Goal: Transaction & Acquisition: Purchase product/service

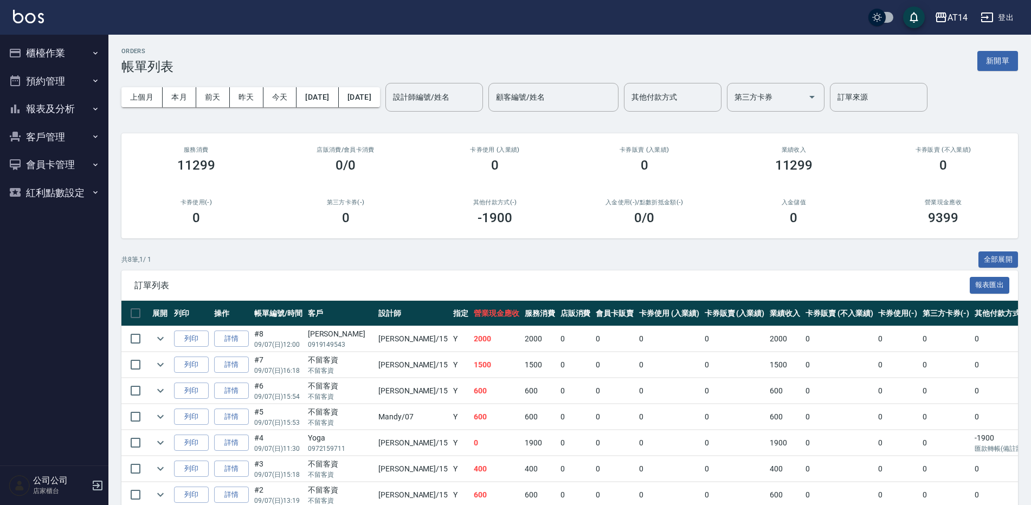
click at [57, 73] on button "預約管理" at bounding box center [54, 81] width 100 height 28
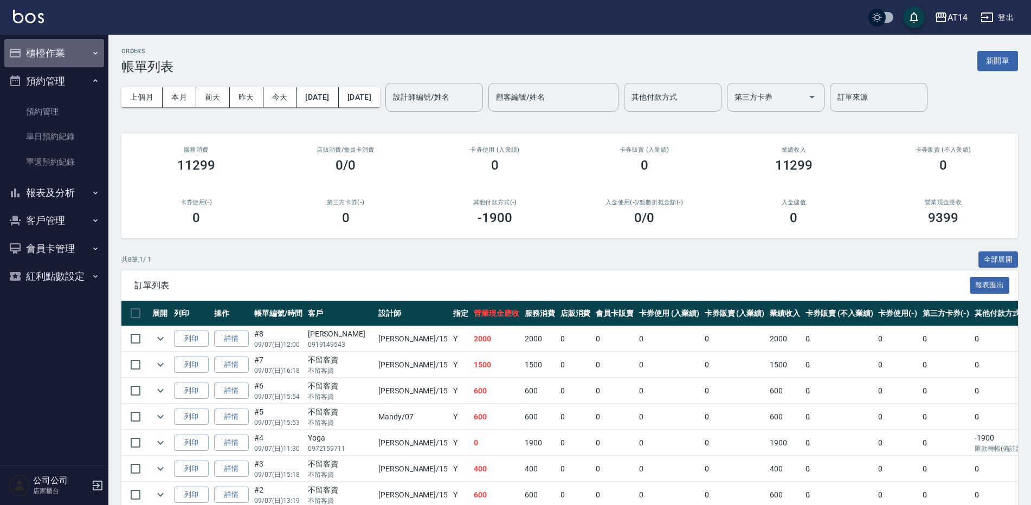
click at [59, 44] on button "櫃檯作業" at bounding box center [54, 53] width 100 height 28
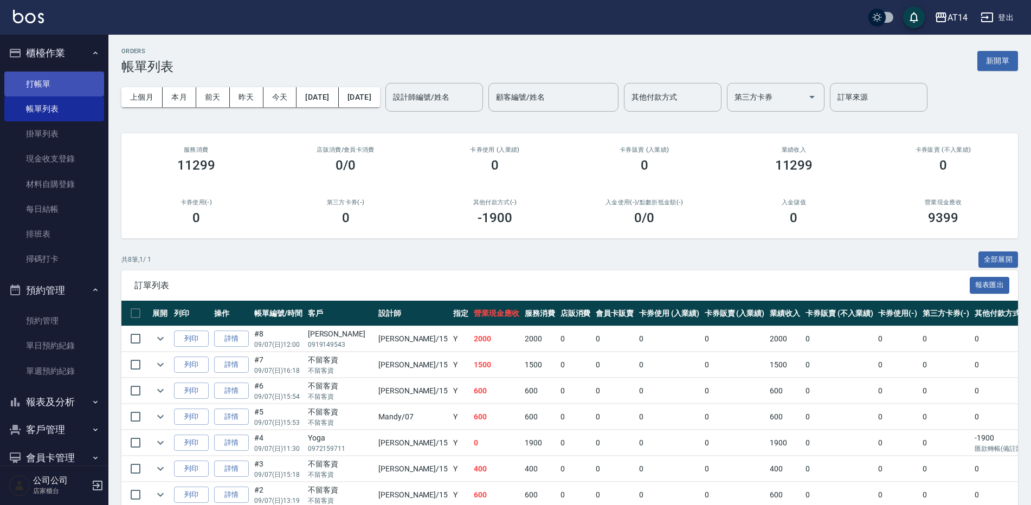
click at [74, 86] on link "打帳單" at bounding box center [54, 84] width 100 height 25
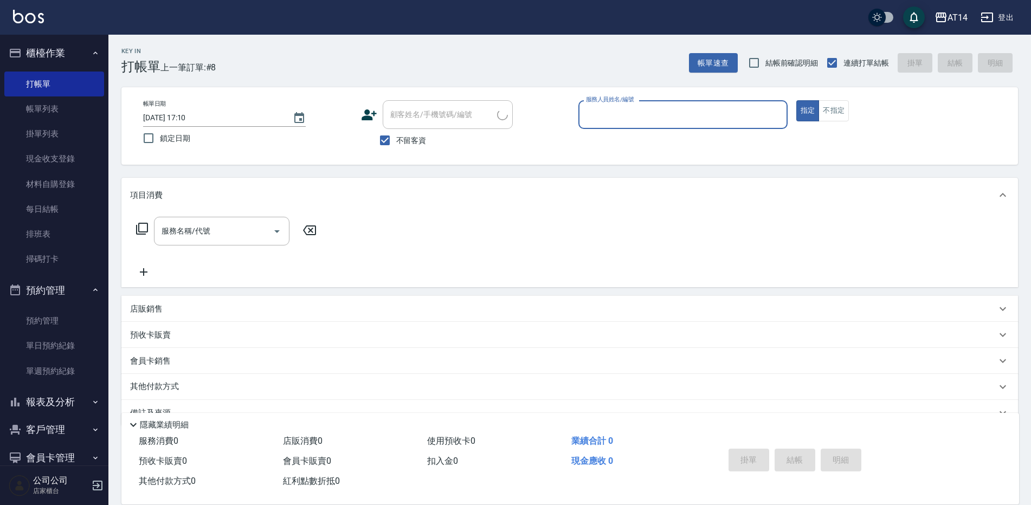
click at [840, 109] on button "不指定" at bounding box center [833, 110] width 30 height 21
click at [669, 114] on input "服務人員姓名/編號" at bounding box center [682, 114] width 199 height 19
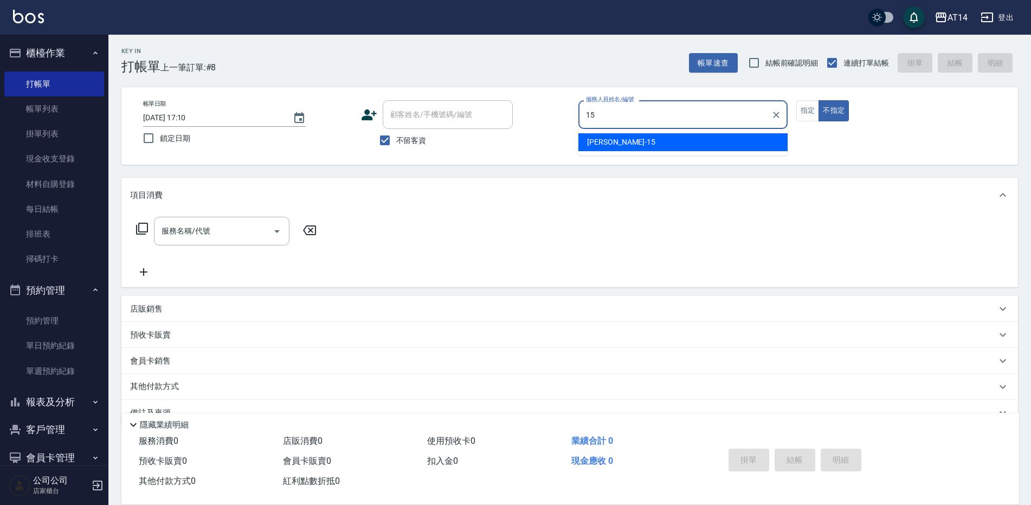
type input "Dora-15"
type button "false"
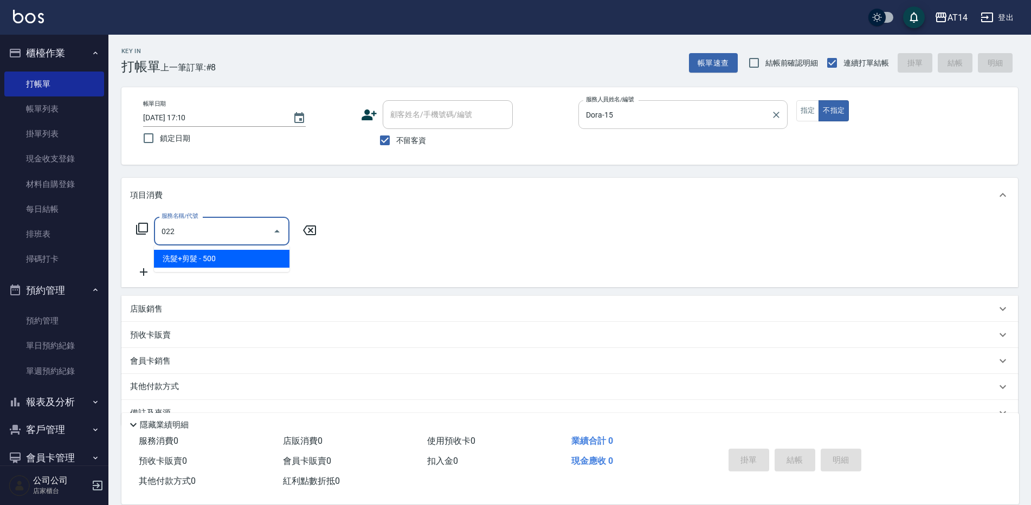
type input "洗髮+剪髮(022)"
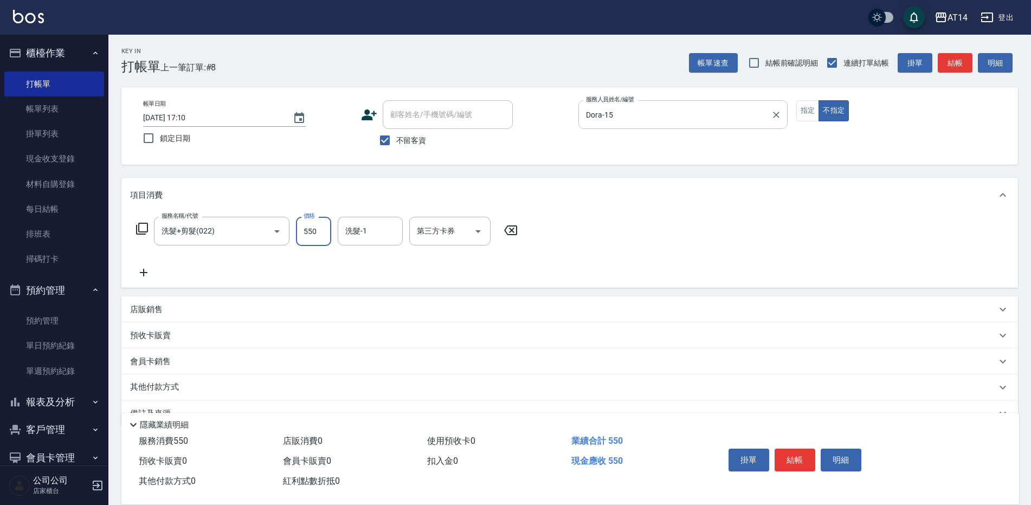
type input "550"
click at [367, 229] on input "洗髮-1" at bounding box center [369, 231] width 55 height 19
type input "6"
type input "[PERSON_NAME]-66"
click at [798, 449] on button "結帳" at bounding box center [794, 460] width 41 height 23
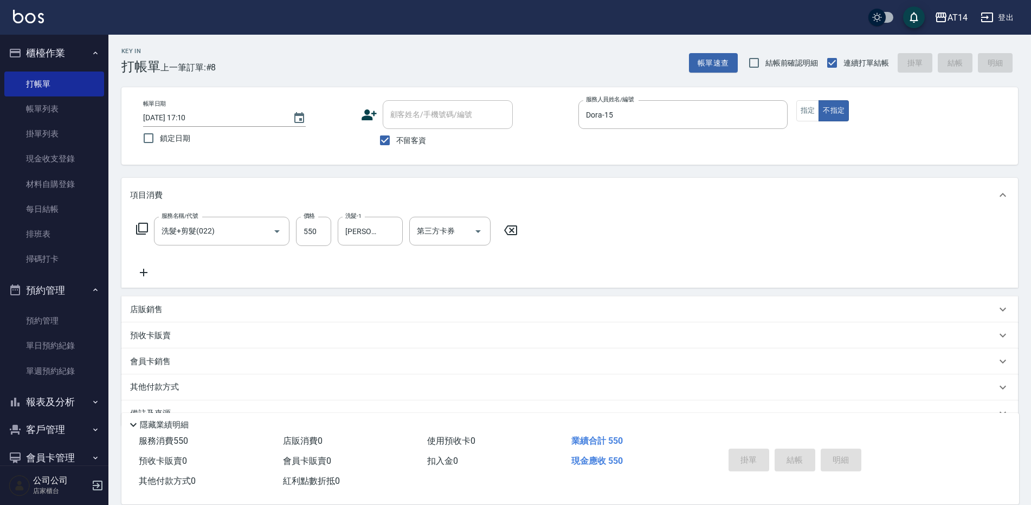
type input "[DATE] 17:11"
click at [386, 141] on input "不留客資" at bounding box center [384, 140] width 23 height 23
checkbox input "false"
click at [617, 119] on input "服務人員姓名/編號" at bounding box center [682, 114] width 199 height 19
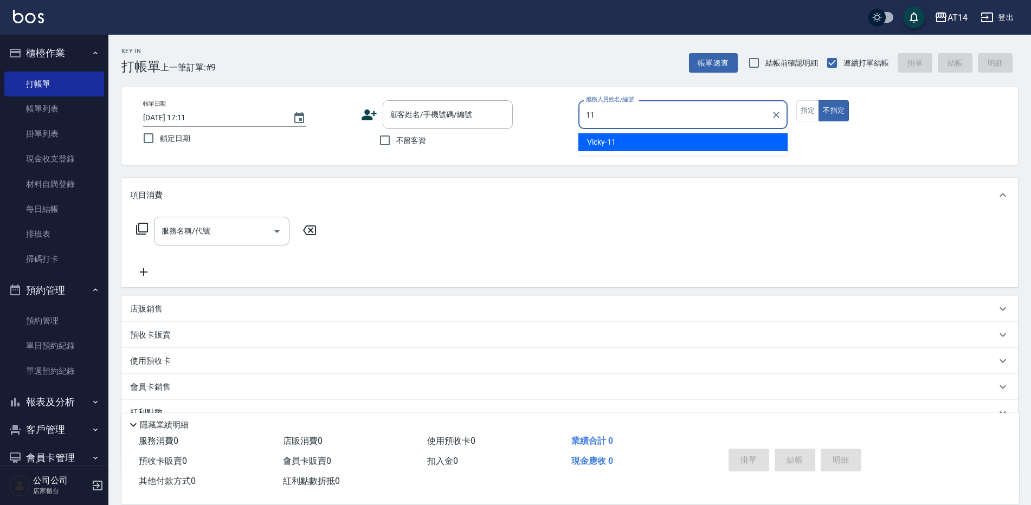
type input "Vicky-11"
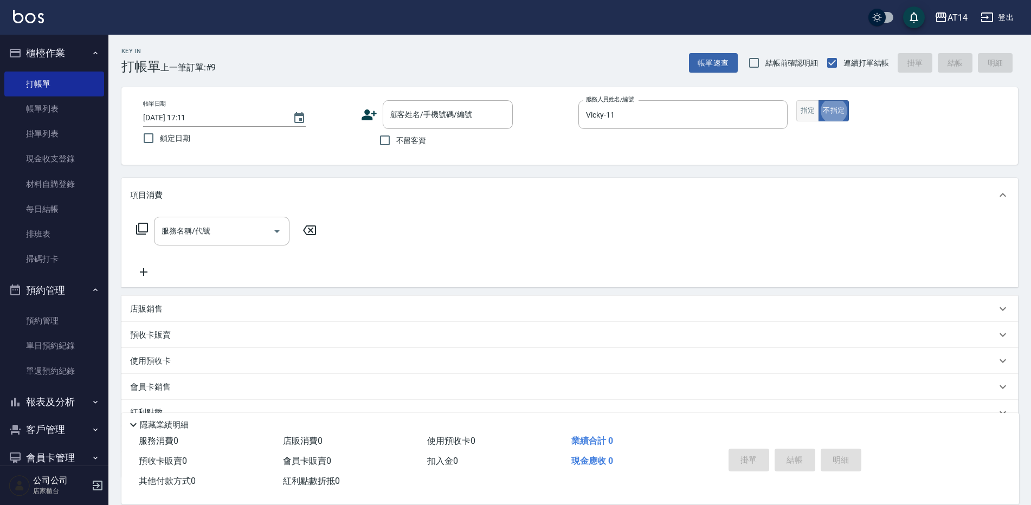
click at [811, 118] on button "指定" at bounding box center [807, 110] width 23 height 21
click at [436, 106] on div "顧客姓名/手機號碼/編號 顧客姓名/手機號碼/編號" at bounding box center [448, 114] width 130 height 29
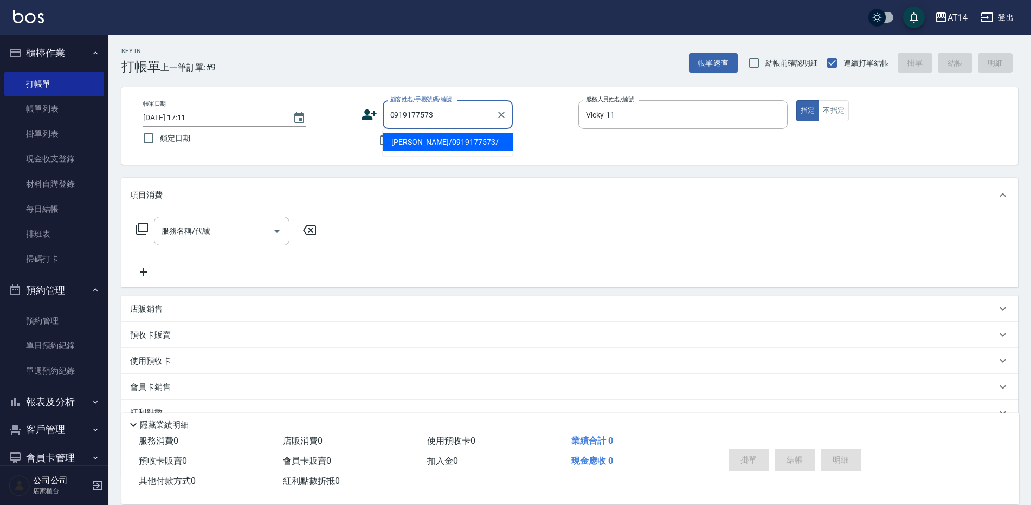
type input "[PERSON_NAME]/0919177573/"
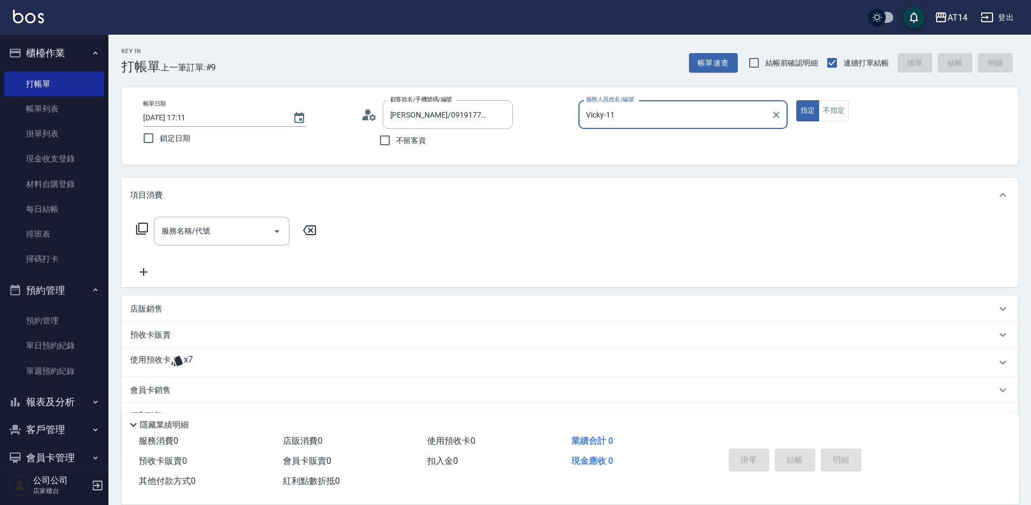
click at [796, 100] on button "指定" at bounding box center [807, 110] width 23 height 21
type button "true"
click at [191, 363] on span "x7" at bounding box center [188, 362] width 9 height 16
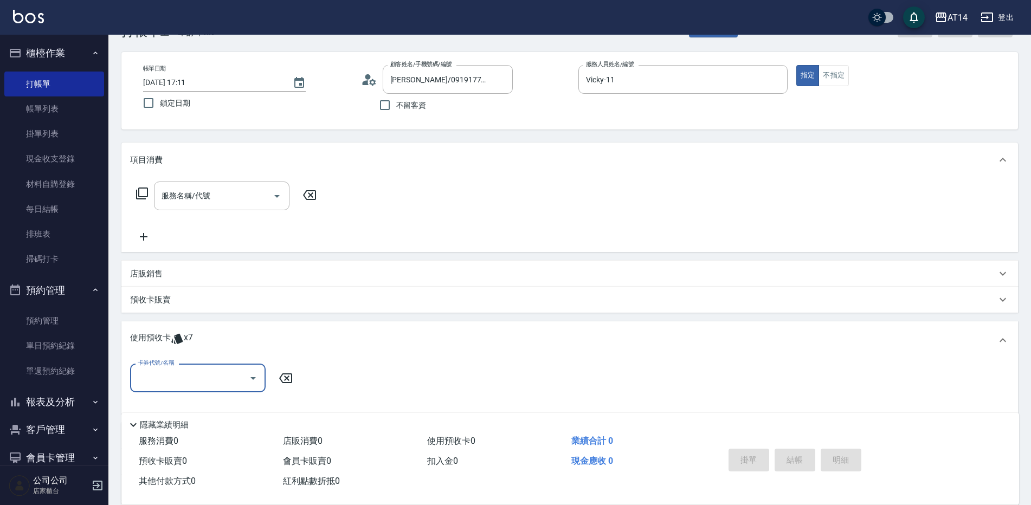
scroll to position [54, 0]
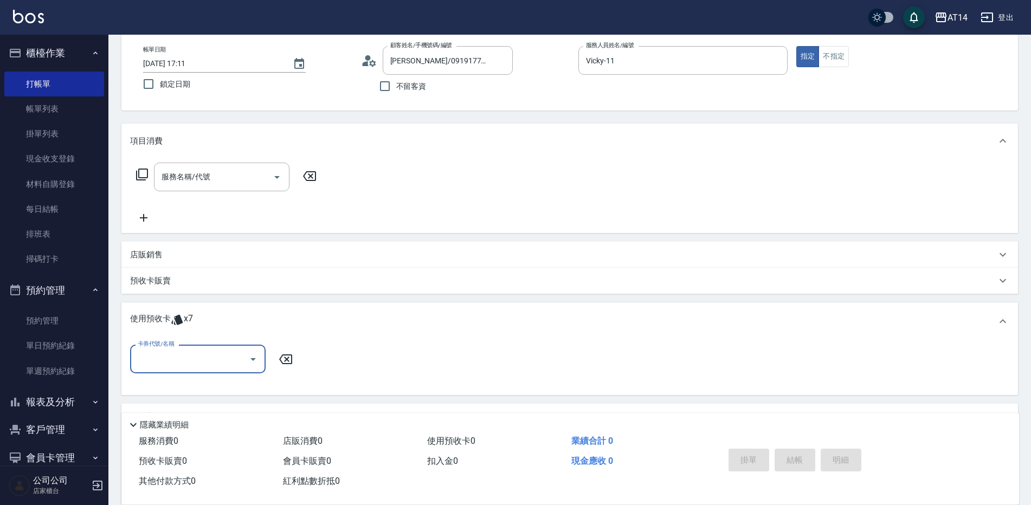
click at [191, 363] on input "卡券代號/名稱" at bounding box center [189, 359] width 109 height 19
click at [217, 390] on div "洗髮卡 剩餘7張" at bounding box center [197, 387] width 135 height 18
type input "洗髮卡"
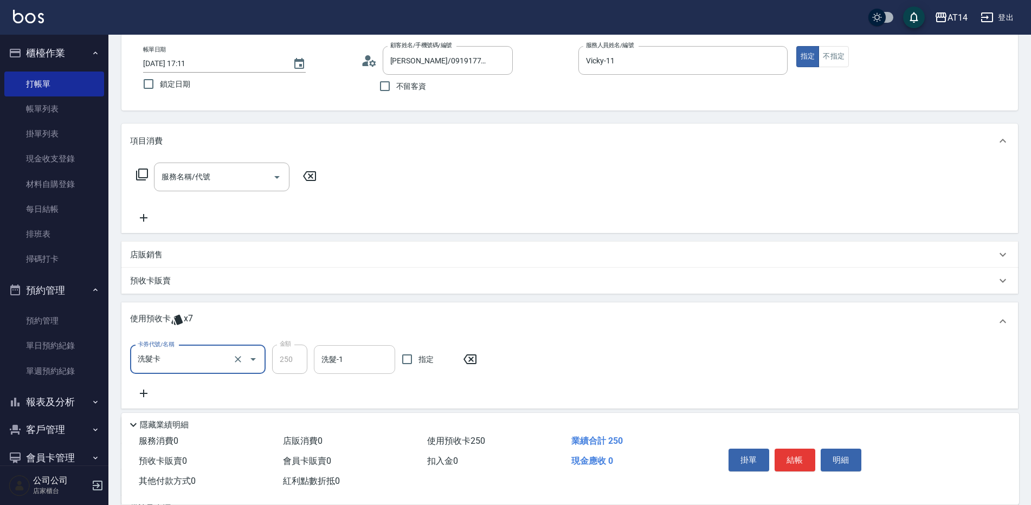
click at [352, 352] on input "洗髮-1" at bounding box center [355, 359] width 72 height 19
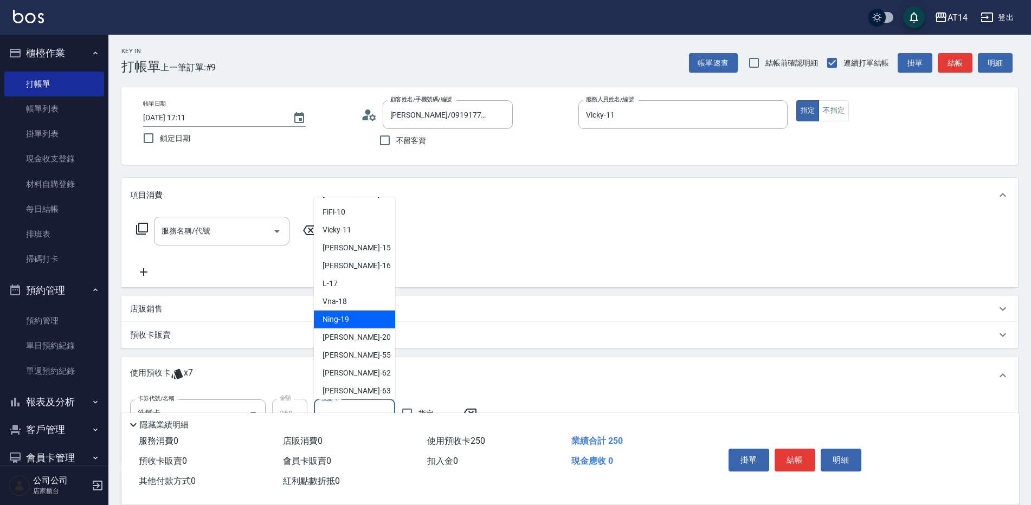
scroll to position [163, 0]
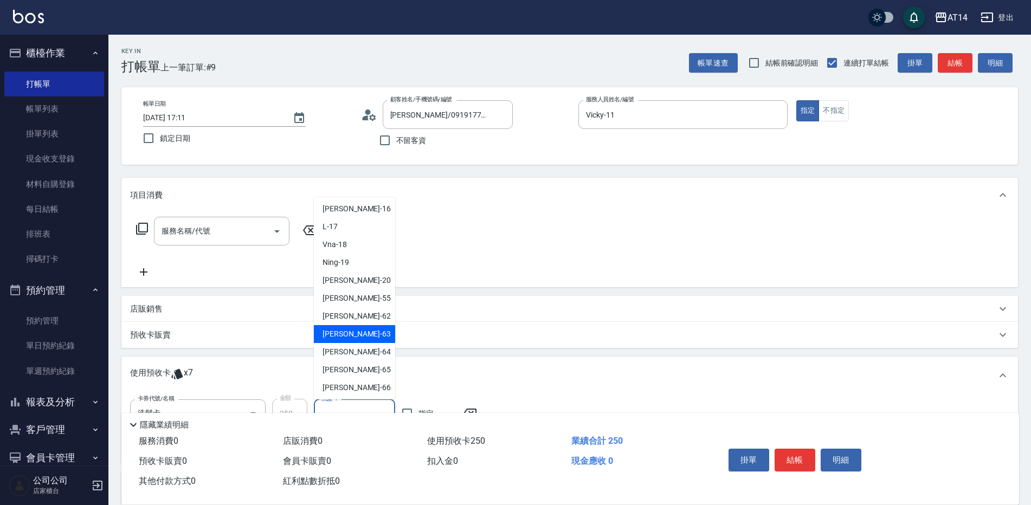
click at [360, 340] on div "[PERSON_NAME] -63" at bounding box center [354, 334] width 81 height 18
type input "[PERSON_NAME]-63"
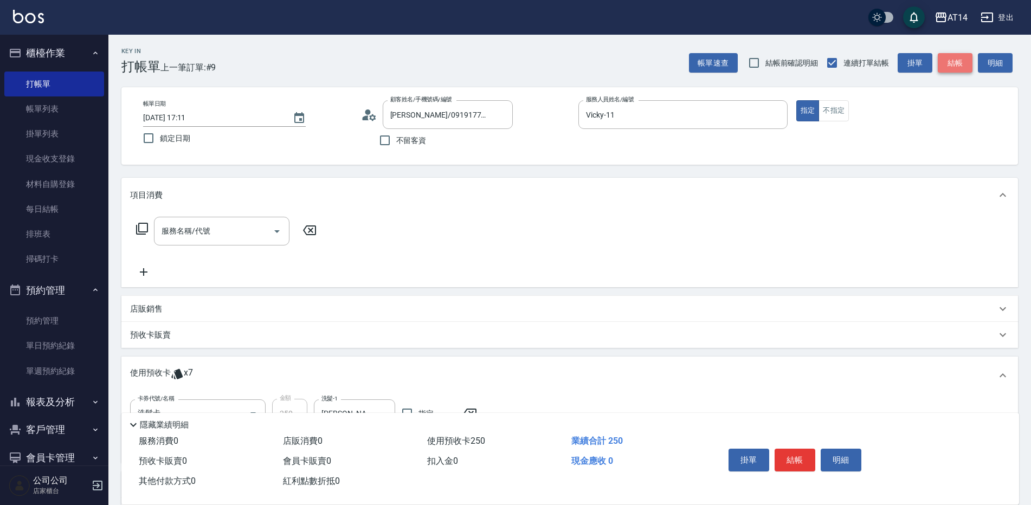
click at [960, 59] on button "結帳" at bounding box center [954, 63] width 35 height 20
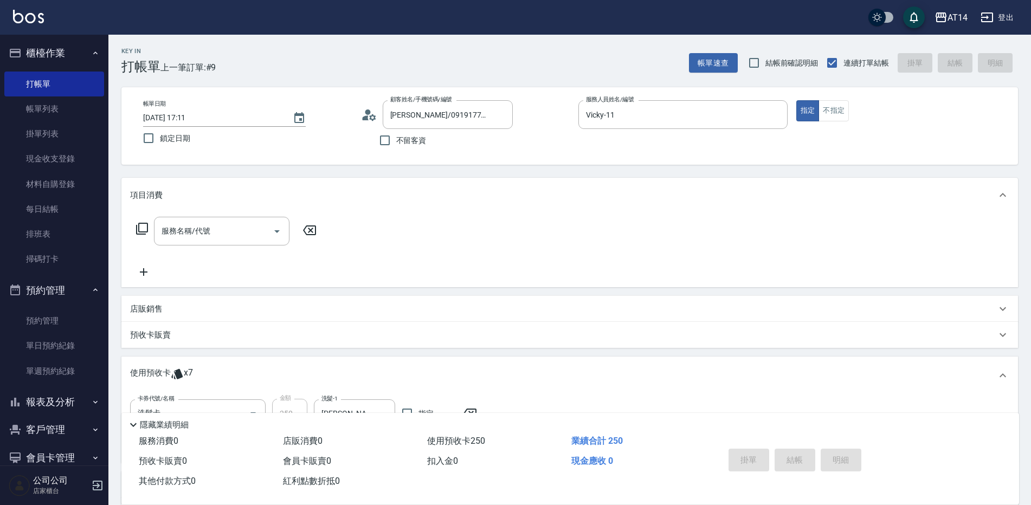
type input "[DATE] 17:12"
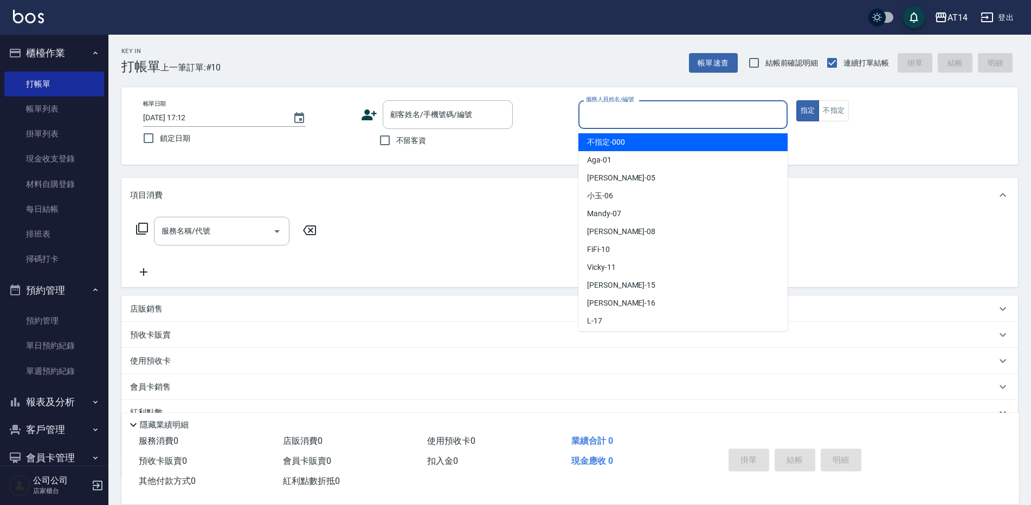
click at [692, 108] on input "服務人員姓名/編號" at bounding box center [682, 114] width 199 height 19
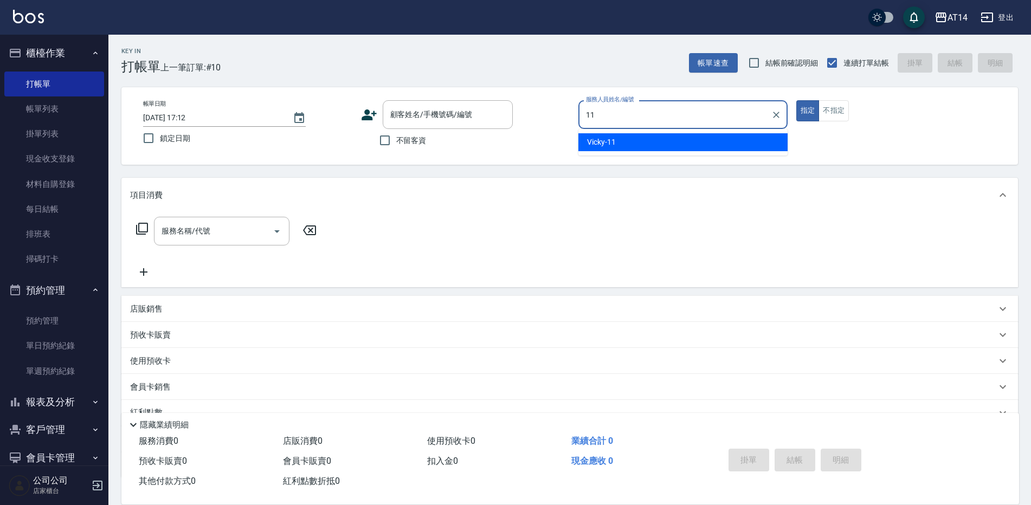
type input "Vicky-11"
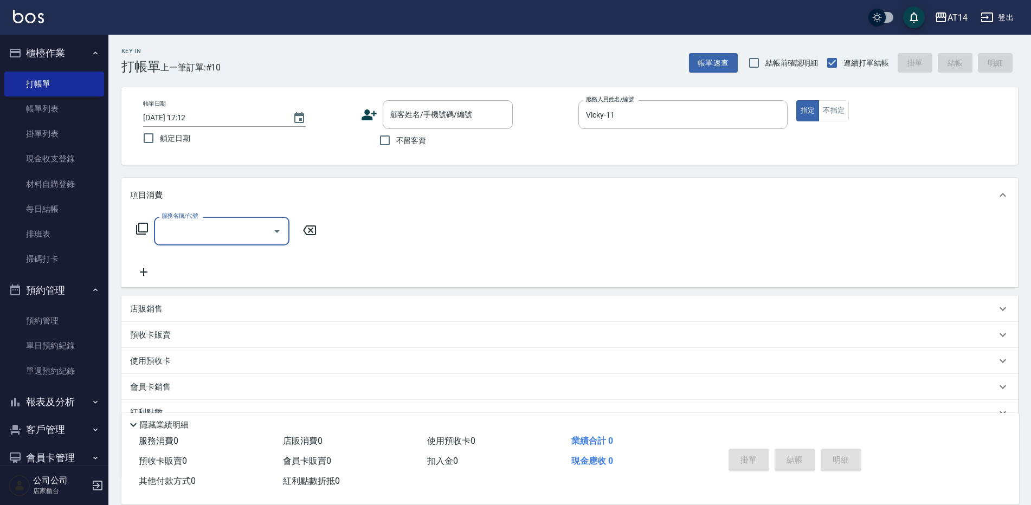
click at [236, 238] on input "服務名稱/代號" at bounding box center [213, 231] width 109 height 19
click at [509, 282] on div "服務名稱/代號 服務名稱/代號" at bounding box center [569, 249] width 896 height 75
click at [281, 230] on icon "Open" at bounding box center [276, 231] width 13 height 13
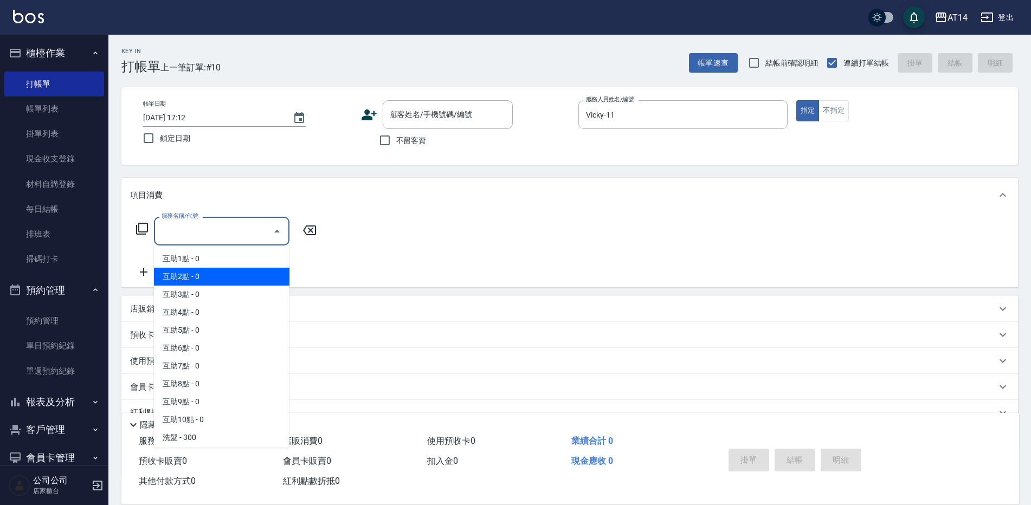
click at [213, 219] on div "服務名稱/代號" at bounding box center [221, 231] width 135 height 29
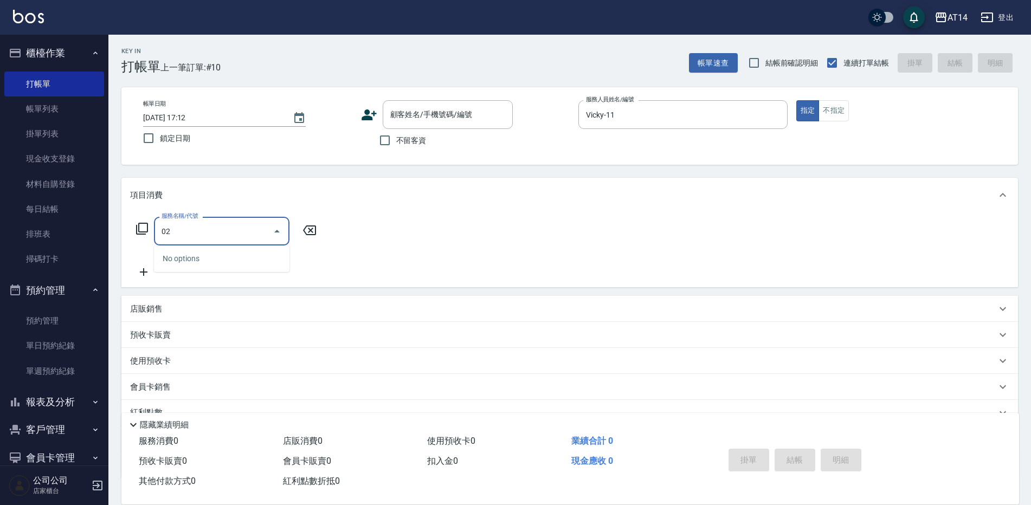
type input "022"
type input "1"
type input "洗髮+剪髮(022)"
type input "5"
type input "0"
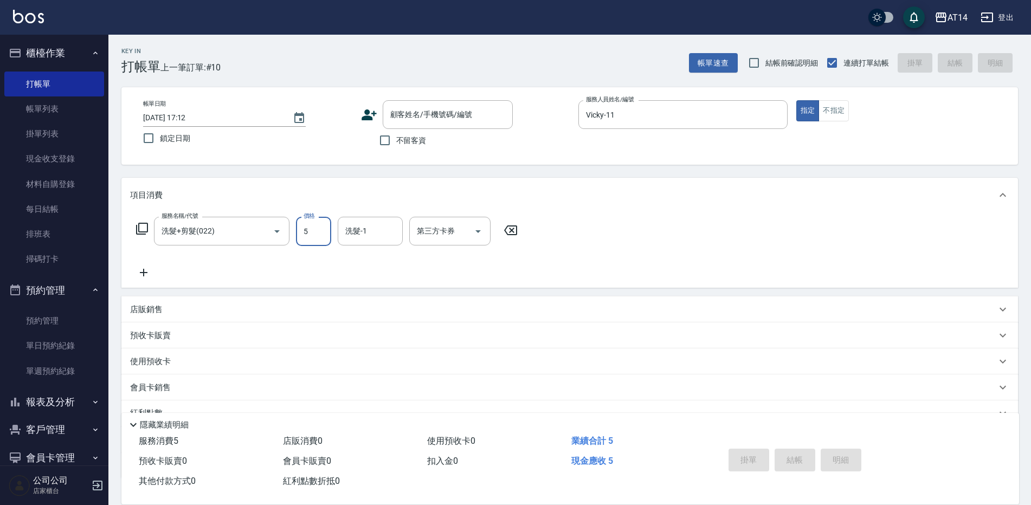
type input "55"
type input "1"
type input "550"
click at [399, 224] on div "洗髮-1" at bounding box center [370, 231] width 65 height 29
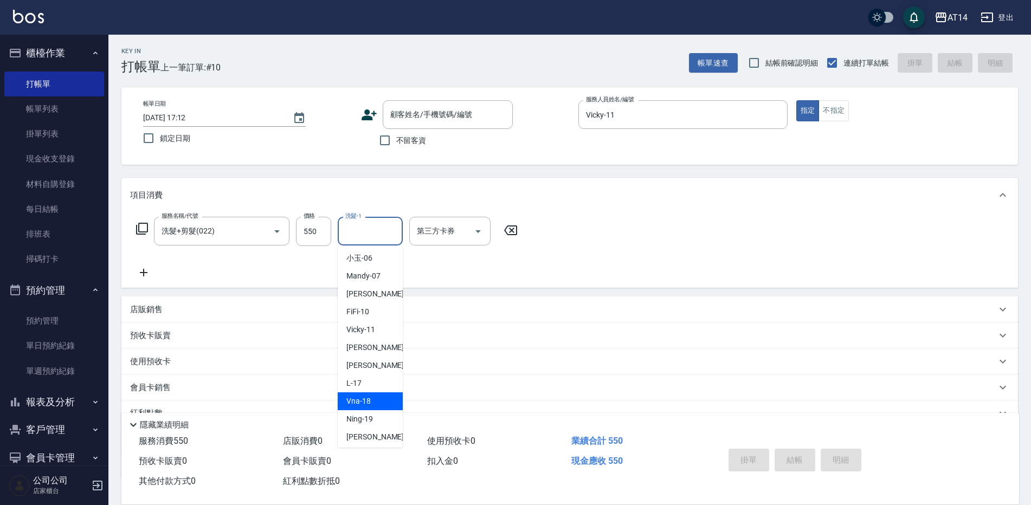
scroll to position [108, 0]
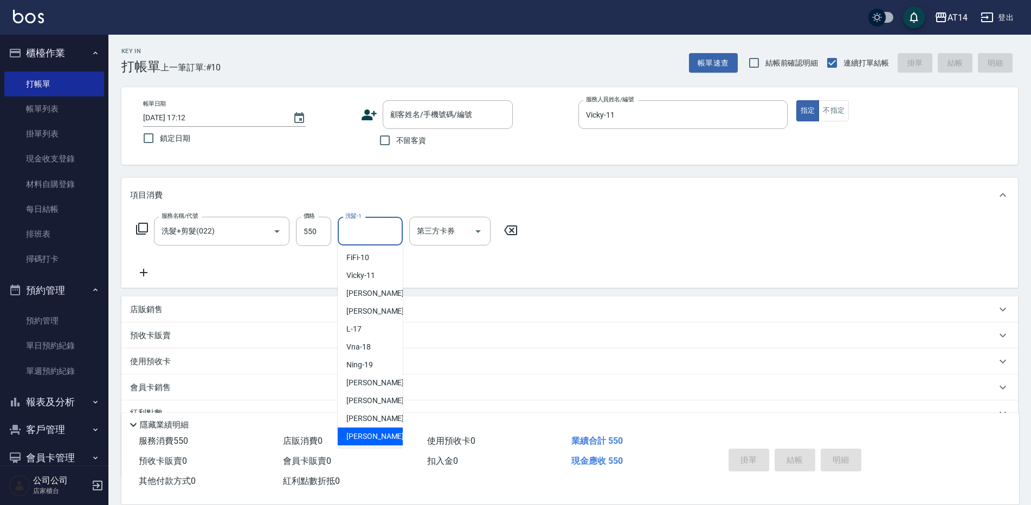
click at [374, 439] on span "[PERSON_NAME] -63" at bounding box center [380, 436] width 68 height 11
type input "[PERSON_NAME]-63"
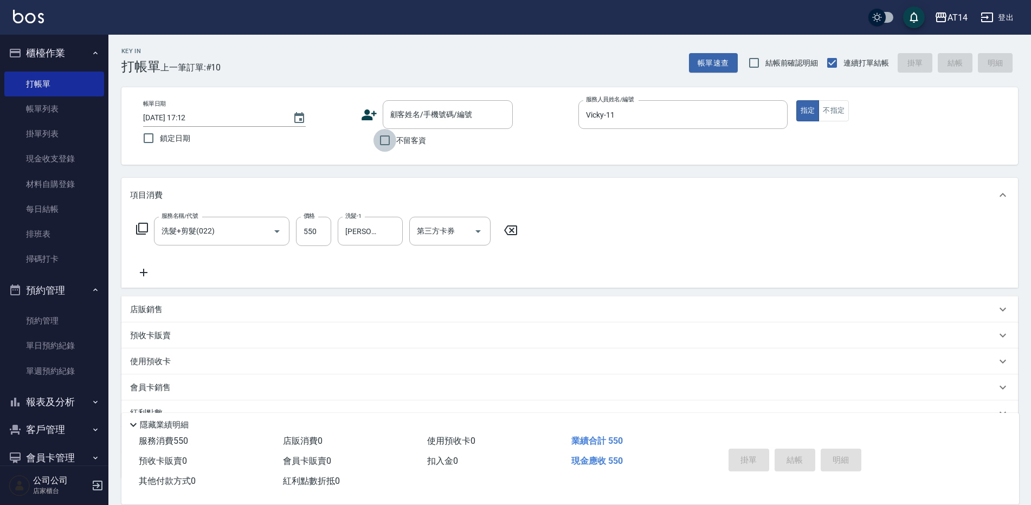
click at [391, 144] on input "不留客資" at bounding box center [384, 140] width 23 height 23
checkbox input "true"
type input "[PERSON_NAME]/0919177573/"
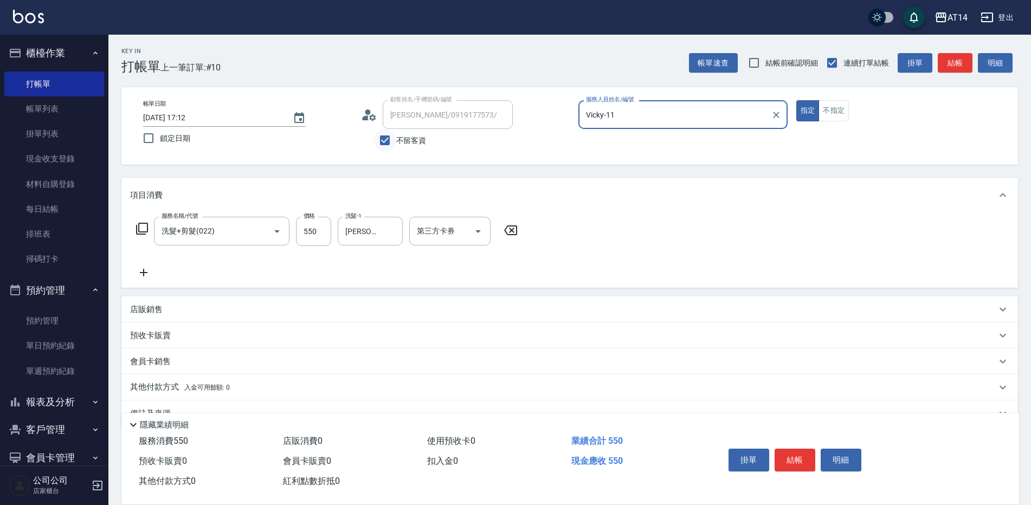
click at [391, 144] on input "不留客資" at bounding box center [384, 140] width 23 height 23
checkbox input "true"
click at [955, 58] on button "結帳" at bounding box center [954, 63] width 35 height 20
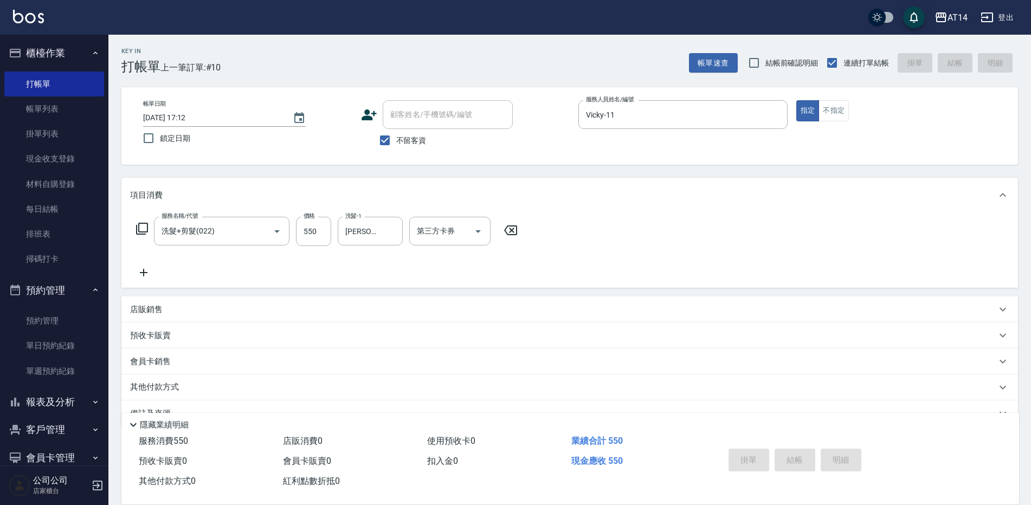
type input "[DATE] 17:17"
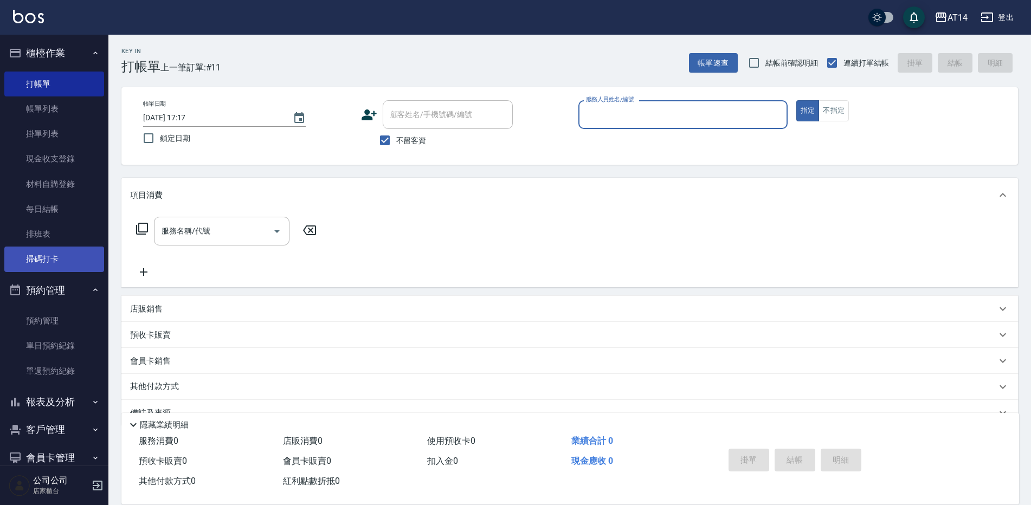
click at [55, 261] on link "掃碼打卡" at bounding box center [54, 259] width 100 height 25
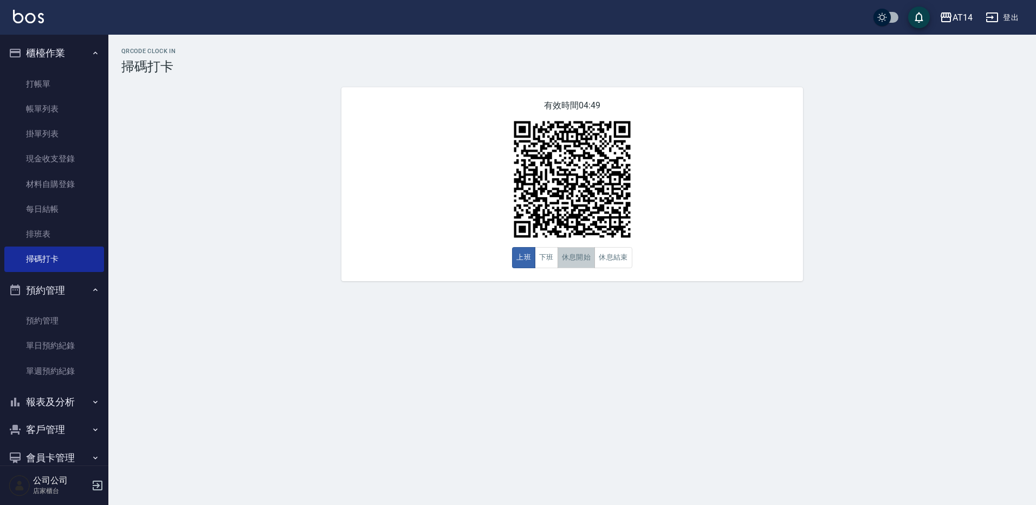
click at [575, 268] on button "休息開始" at bounding box center [577, 257] width 38 height 21
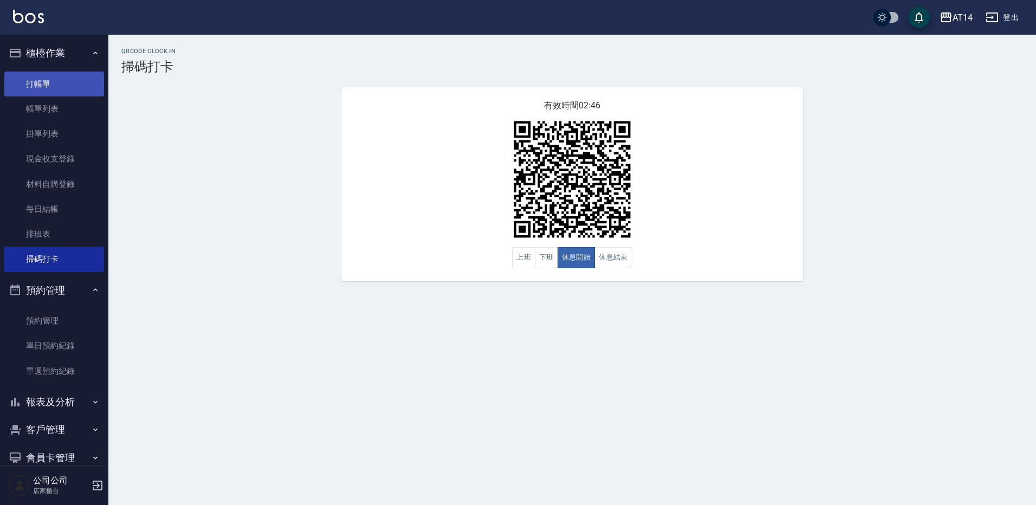
click at [24, 73] on link "打帳單" at bounding box center [54, 84] width 100 height 25
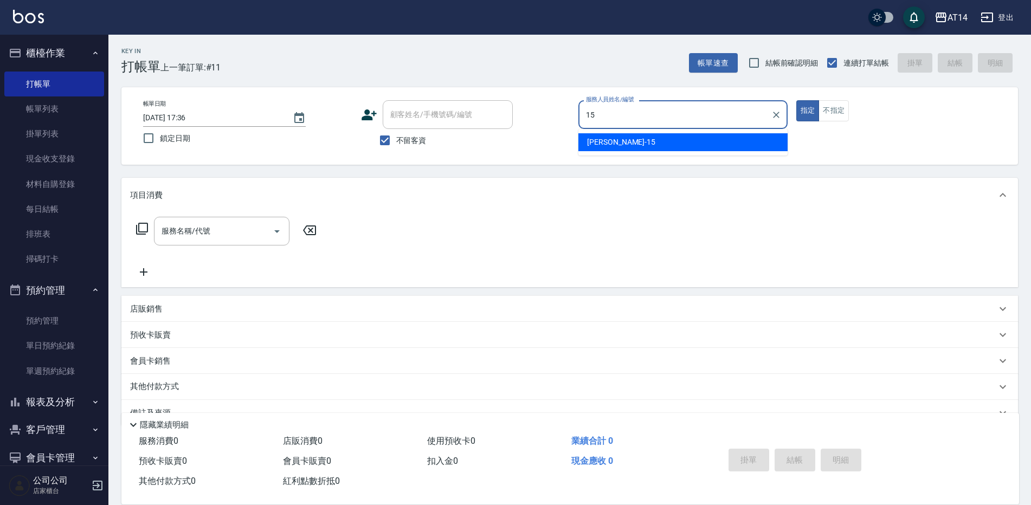
type input "15"
type button "true"
type input "Dora-15"
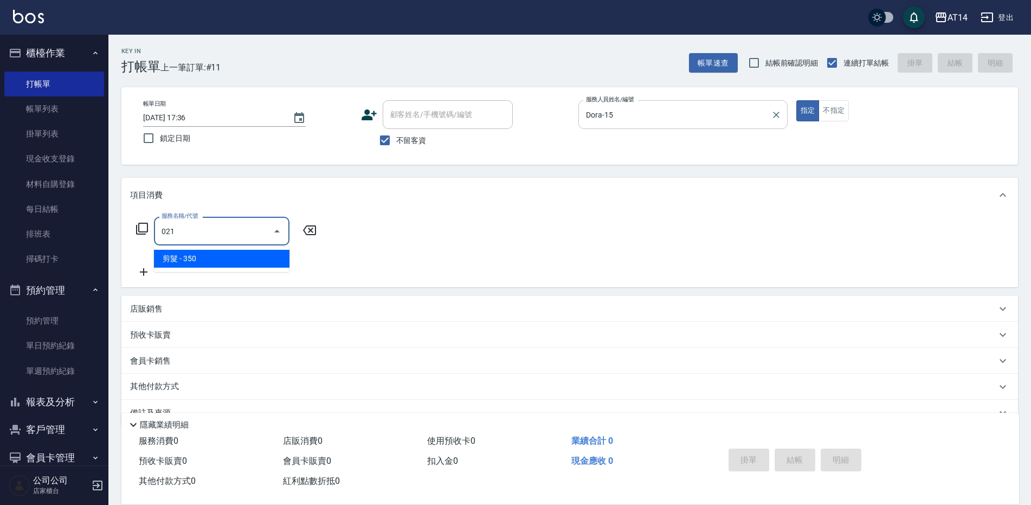
type input "剪髮(021)"
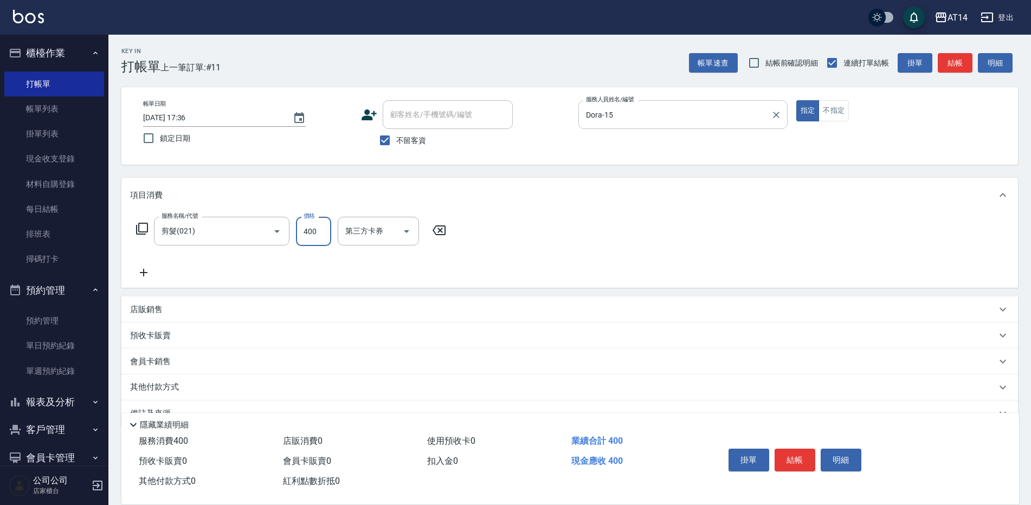
type input "400"
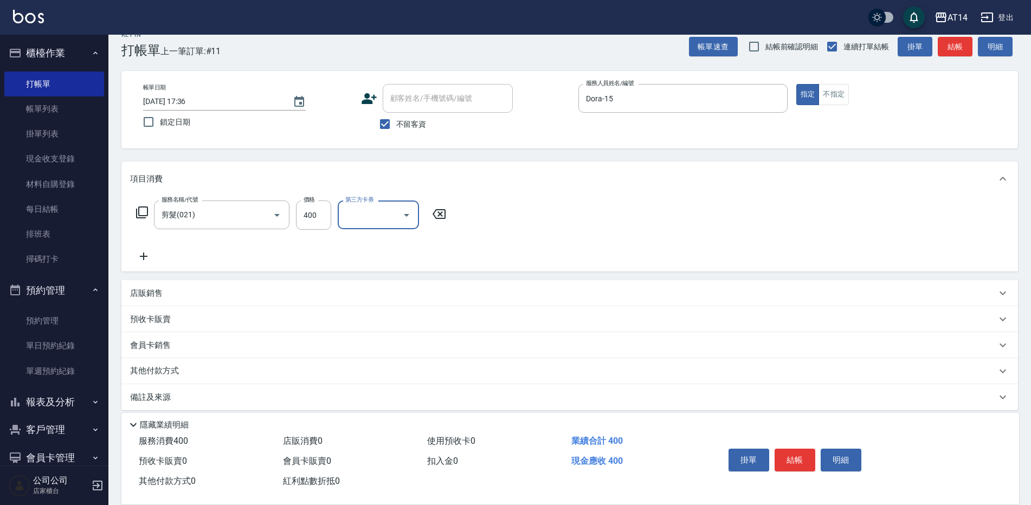
scroll to position [25, 0]
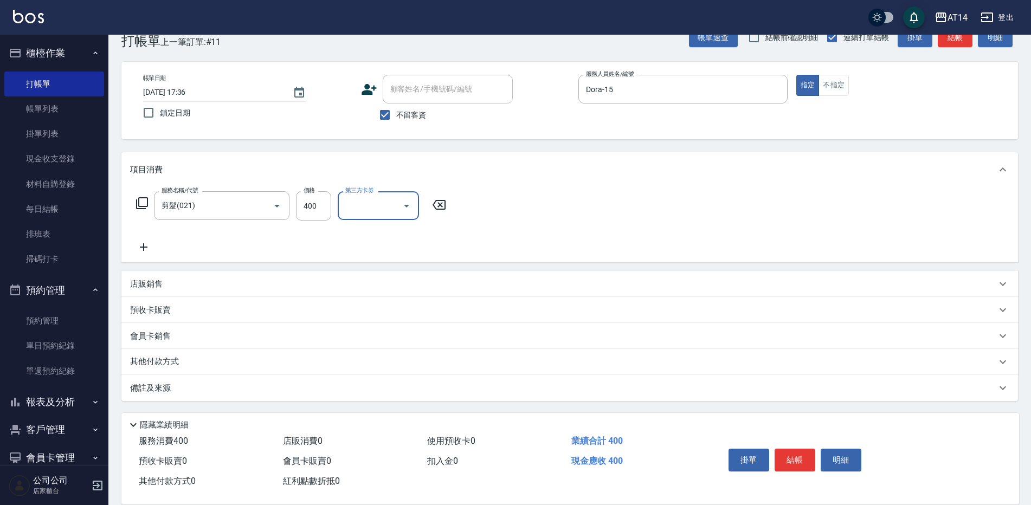
click at [284, 399] on div "備註及來源" at bounding box center [569, 388] width 896 height 26
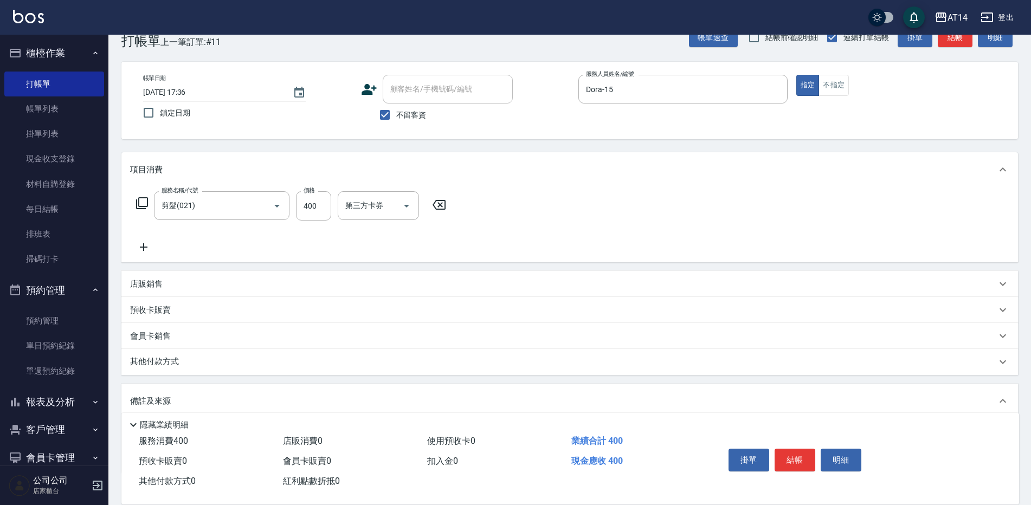
scroll to position [80, 0]
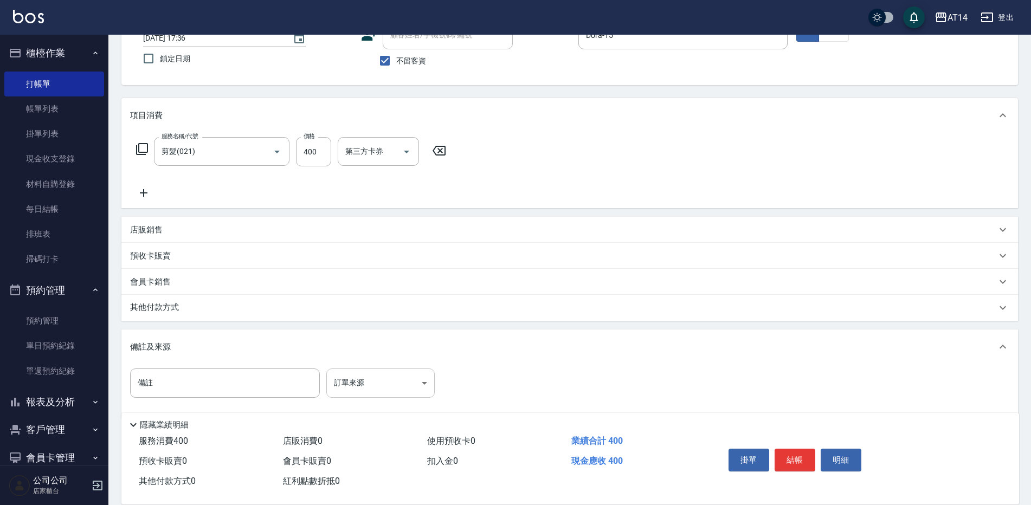
click at [426, 374] on body "AT14 登出 櫃檯作業 打帳單 帳單列表 掛單列表 現金收支登錄 材料自購登錄 每日結帳 排班表 掃碼打卡 預約管理 預約管理 單日預約紀錄 單週預約紀錄 …" at bounding box center [515, 221] width 1031 height 603
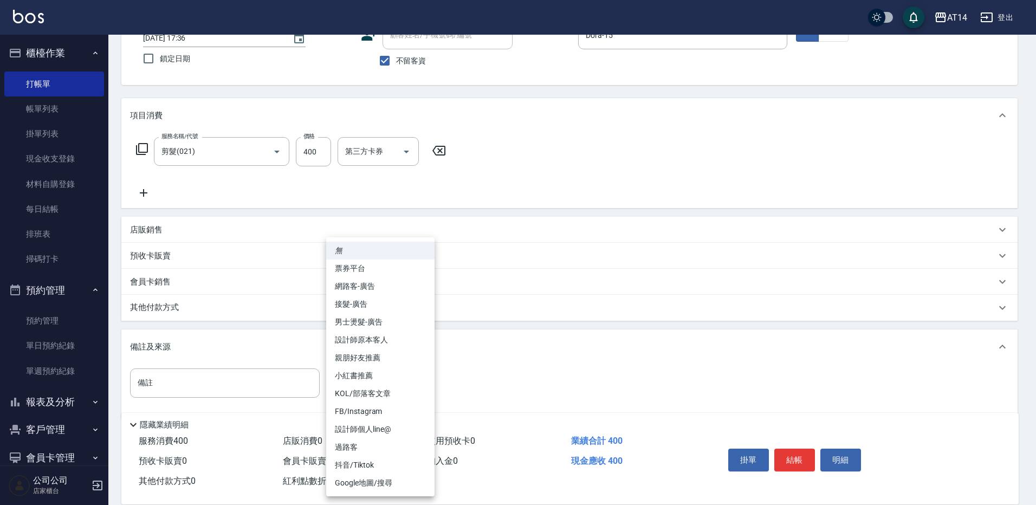
click at [423, 334] on li "設計師原本客人" at bounding box center [380, 340] width 108 height 18
type input "設計師原本客人"
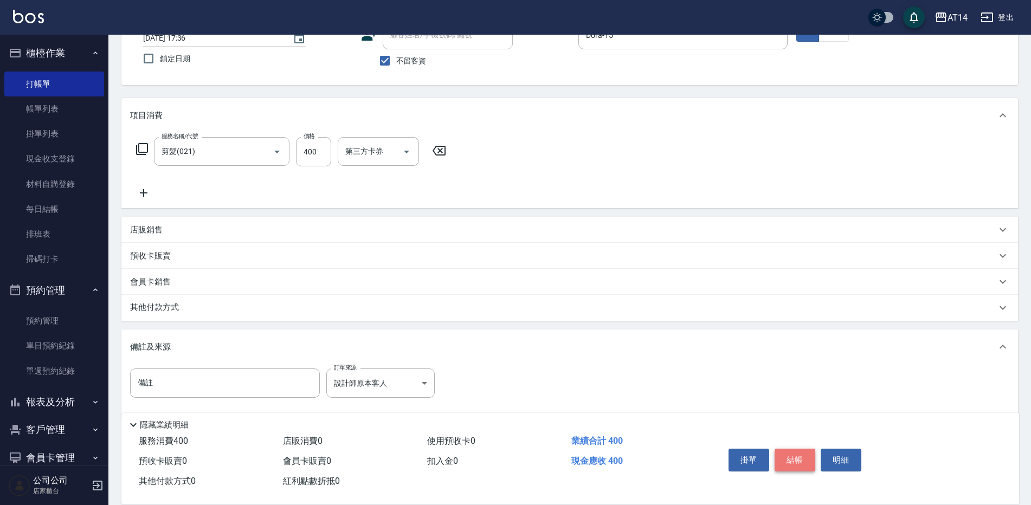
click at [801, 459] on button "結帳" at bounding box center [794, 460] width 41 height 23
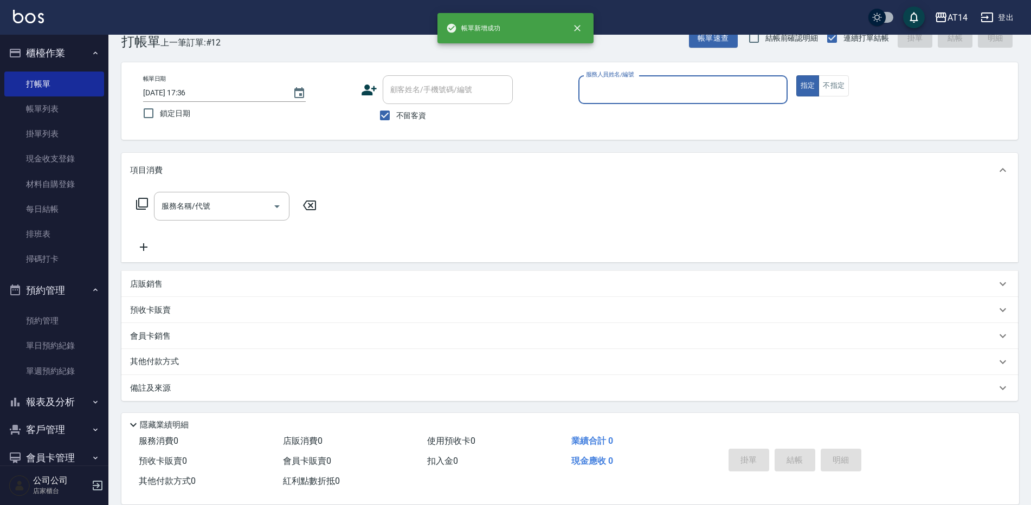
scroll to position [25, 0]
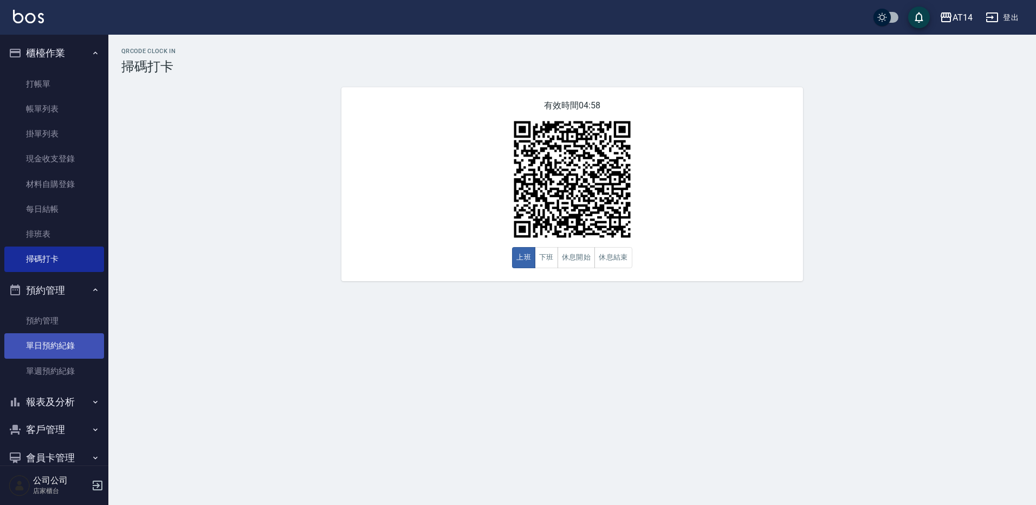
click at [79, 346] on link "單日預約紀錄" at bounding box center [54, 345] width 100 height 25
